Goal: Share content: Share content

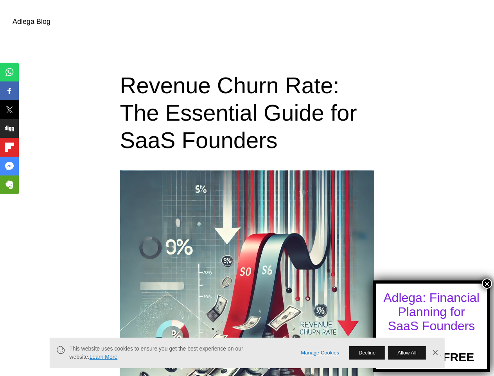
click at [487, 283] on button "×" at bounding box center [487, 283] width 10 height 10
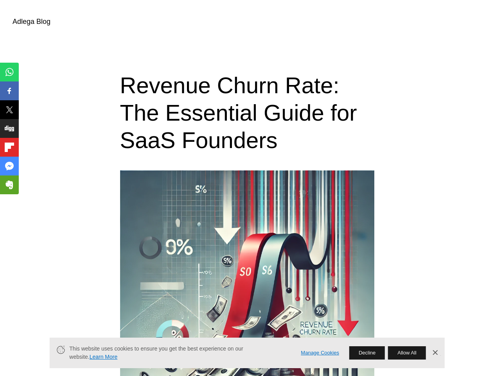
click at [9, 72] on span "Share" at bounding box center [14, 71] width 25 height 9
click at [9, 91] on span "Share" at bounding box center [14, 90] width 25 height 9
click at [9, 110] on span "Tweet" at bounding box center [14, 109] width 25 height 9
click at [9, 128] on span "Share" at bounding box center [14, 128] width 25 height 9
click at [9, 147] on span "Flip" at bounding box center [10, 147] width 17 height 9
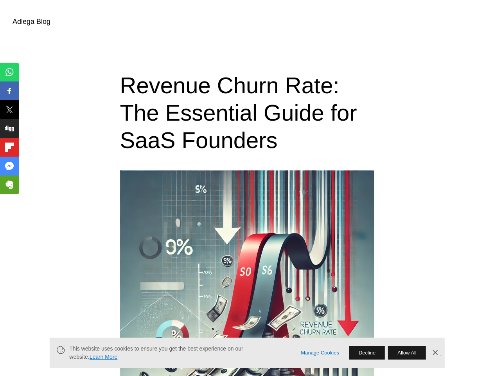
click at [9, 166] on span "Share" at bounding box center [14, 165] width 25 height 9
click at [9, 185] on span "Share" at bounding box center [14, 184] width 25 height 9
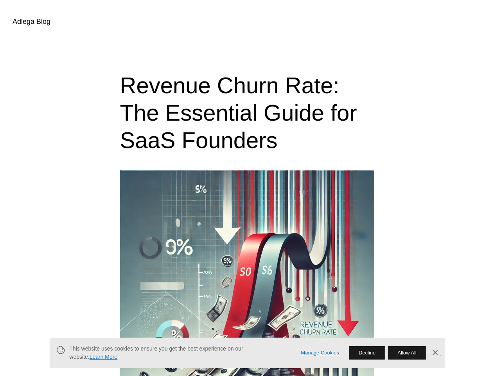
click at [320, 353] on link "Manage Cookies" at bounding box center [320, 353] width 38 height 8
